Goal: Obtain resource: Obtain resource

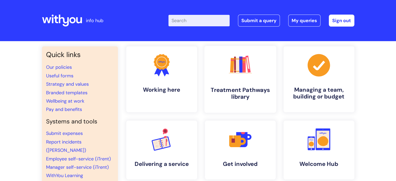
click at [263, 77] on link ".cls-1{fill:#f89b22;}.cls-1,.cls-2,.cls-3,.cls-4,.cls-5,.cls-6,.cls-7{stroke-wi…" at bounding box center [240, 79] width 72 height 67
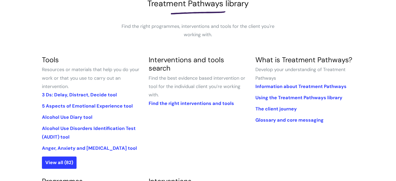
scroll to position [125, 0]
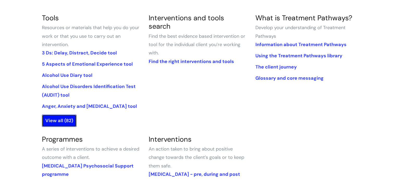
click at [69, 119] on link "View all (82)" at bounding box center [59, 120] width 35 height 12
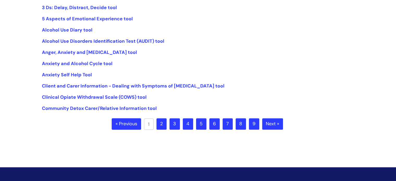
scroll to position [137, 0]
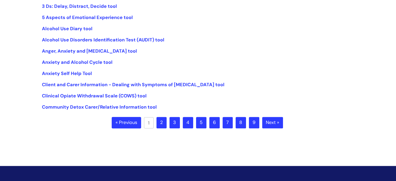
click at [199, 121] on link "5" at bounding box center [201, 122] width 10 height 11
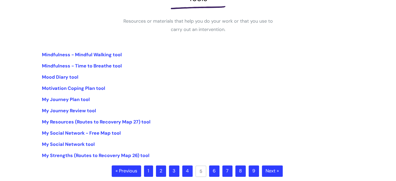
scroll to position [117, 0]
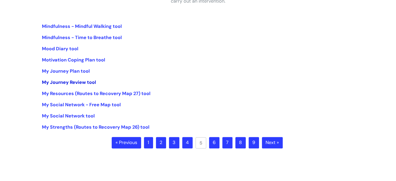
click at [88, 81] on link "My Journey Review tool" at bounding box center [69, 82] width 54 height 6
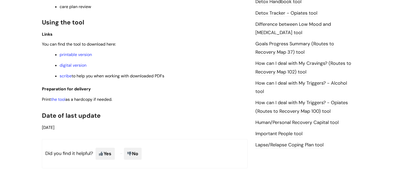
scroll to position [348, 0]
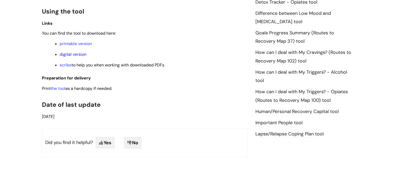
click at [66, 54] on link "digital version" at bounding box center [73, 54] width 27 height 5
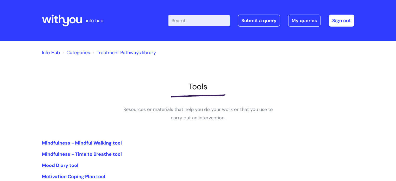
scroll to position [115, 0]
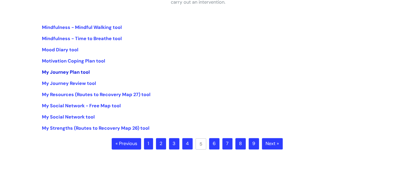
click at [85, 73] on link "My Journey Plan tool" at bounding box center [66, 72] width 48 height 6
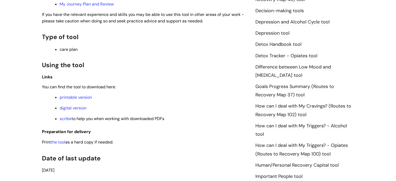
scroll to position [298, 0]
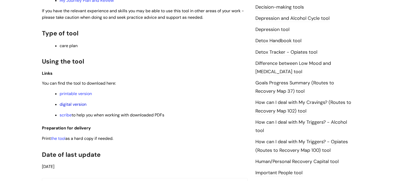
click at [82, 105] on link "digital version" at bounding box center [73, 103] width 27 height 5
